Goal: Transaction & Acquisition: Purchase product/service

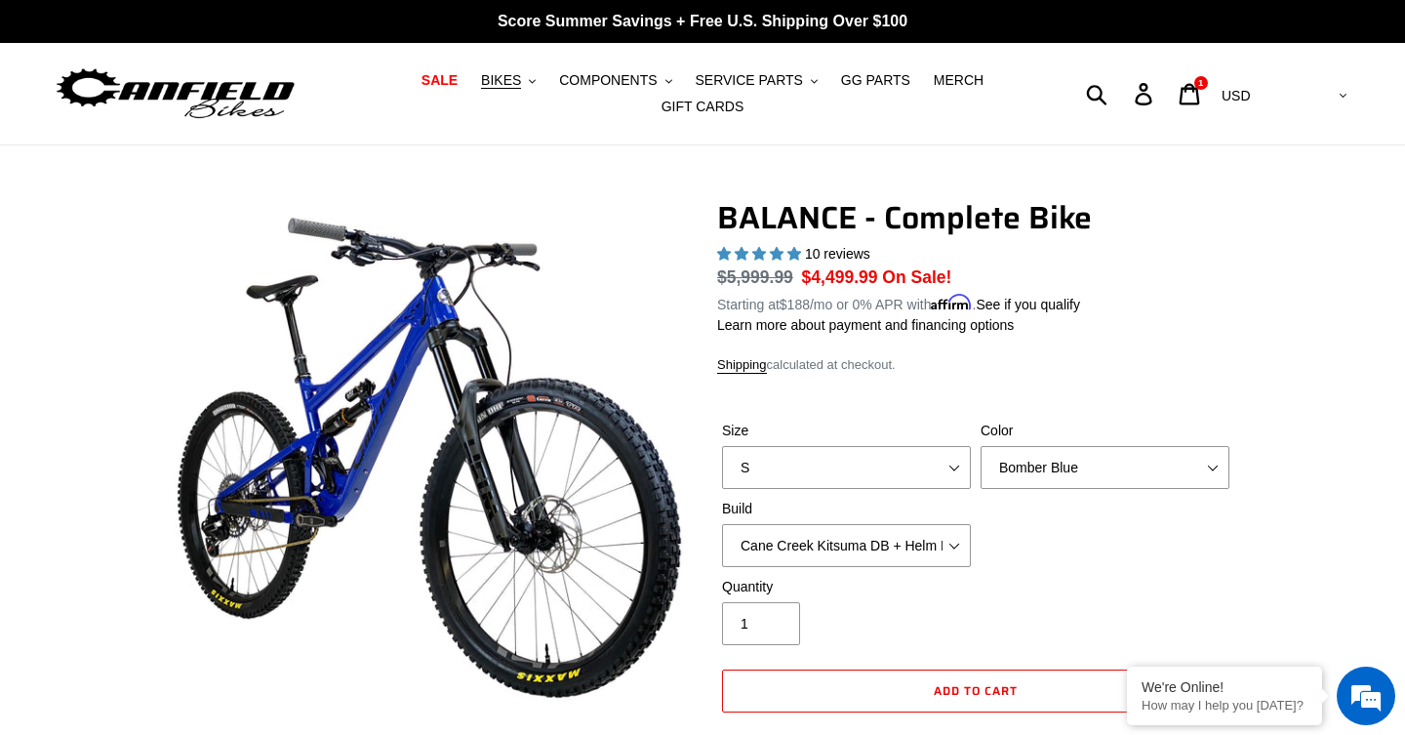
select select "highest-rating"
select select "L"
select select "Stealth Black"
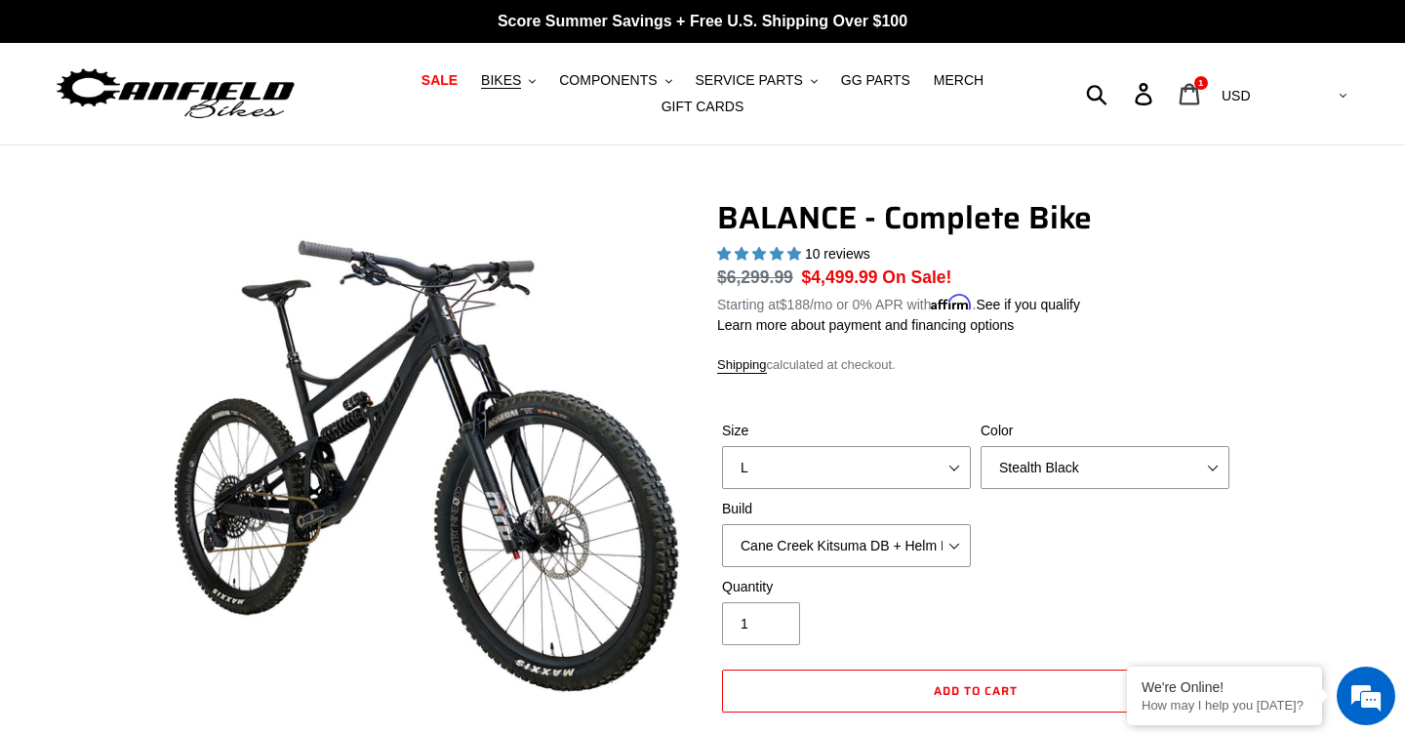
click at [1200, 93] on icon at bounding box center [1189, 94] width 21 height 22
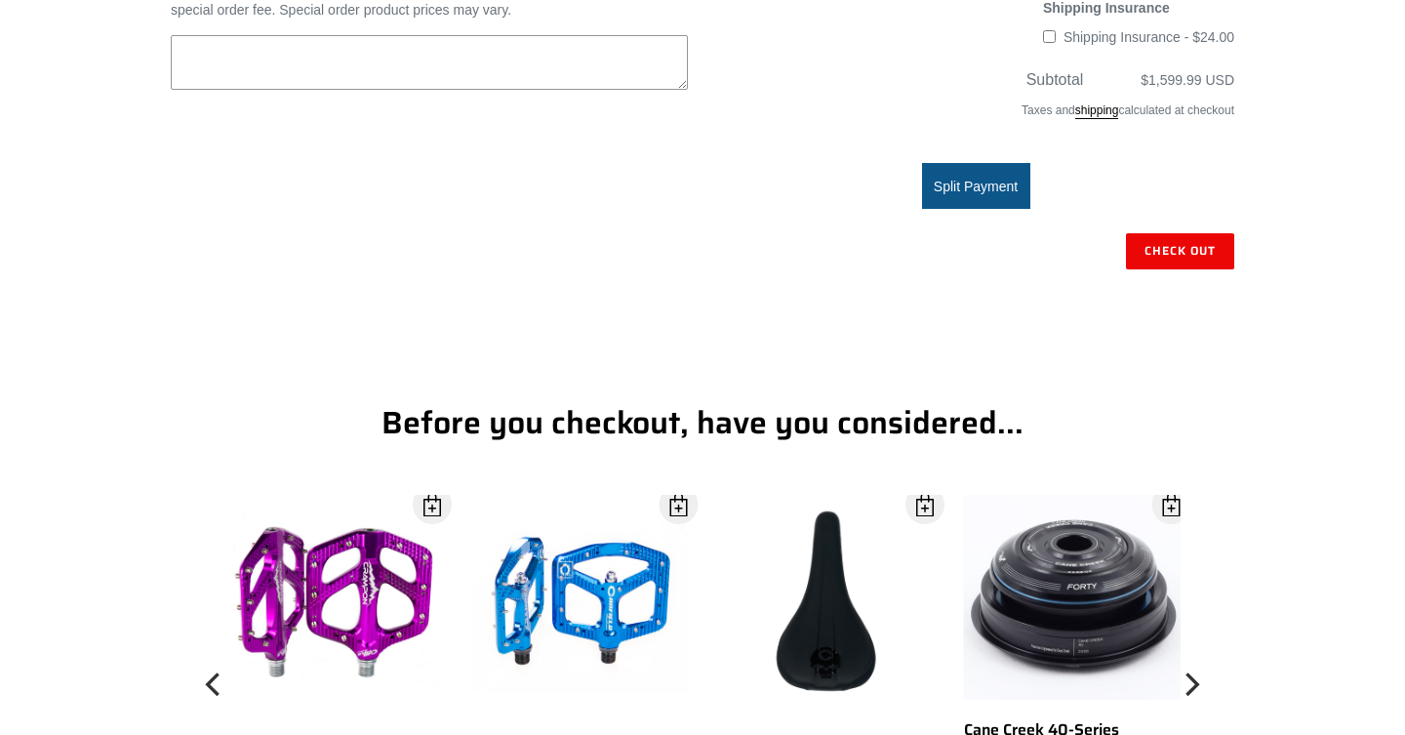
scroll to position [727, 0]
